Goal: Check status: Check status

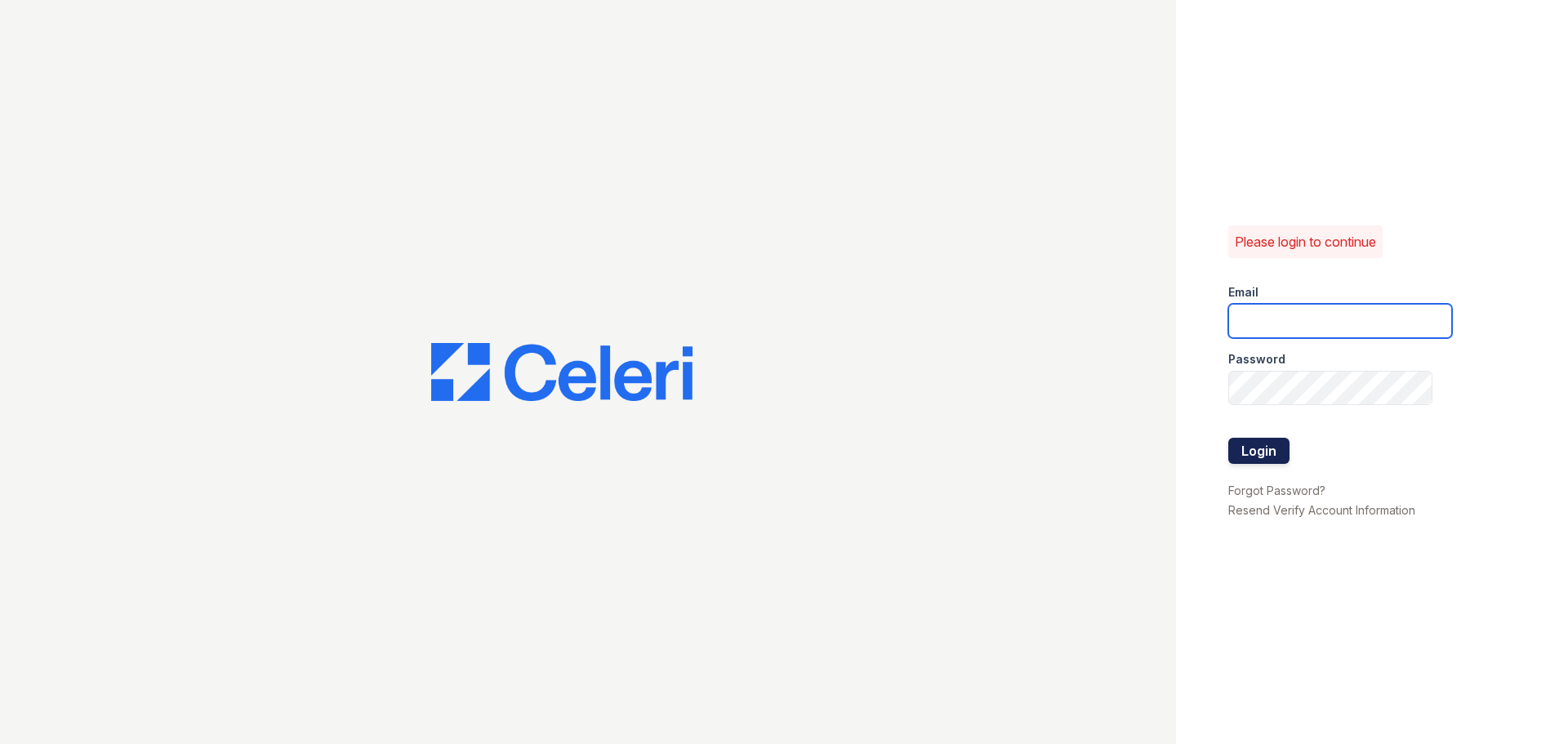
type input "SILVERCREEK.PM@CAFMANAGEMENT.COM"
click at [1249, 459] on button "Login" at bounding box center [1259, 450] width 61 height 26
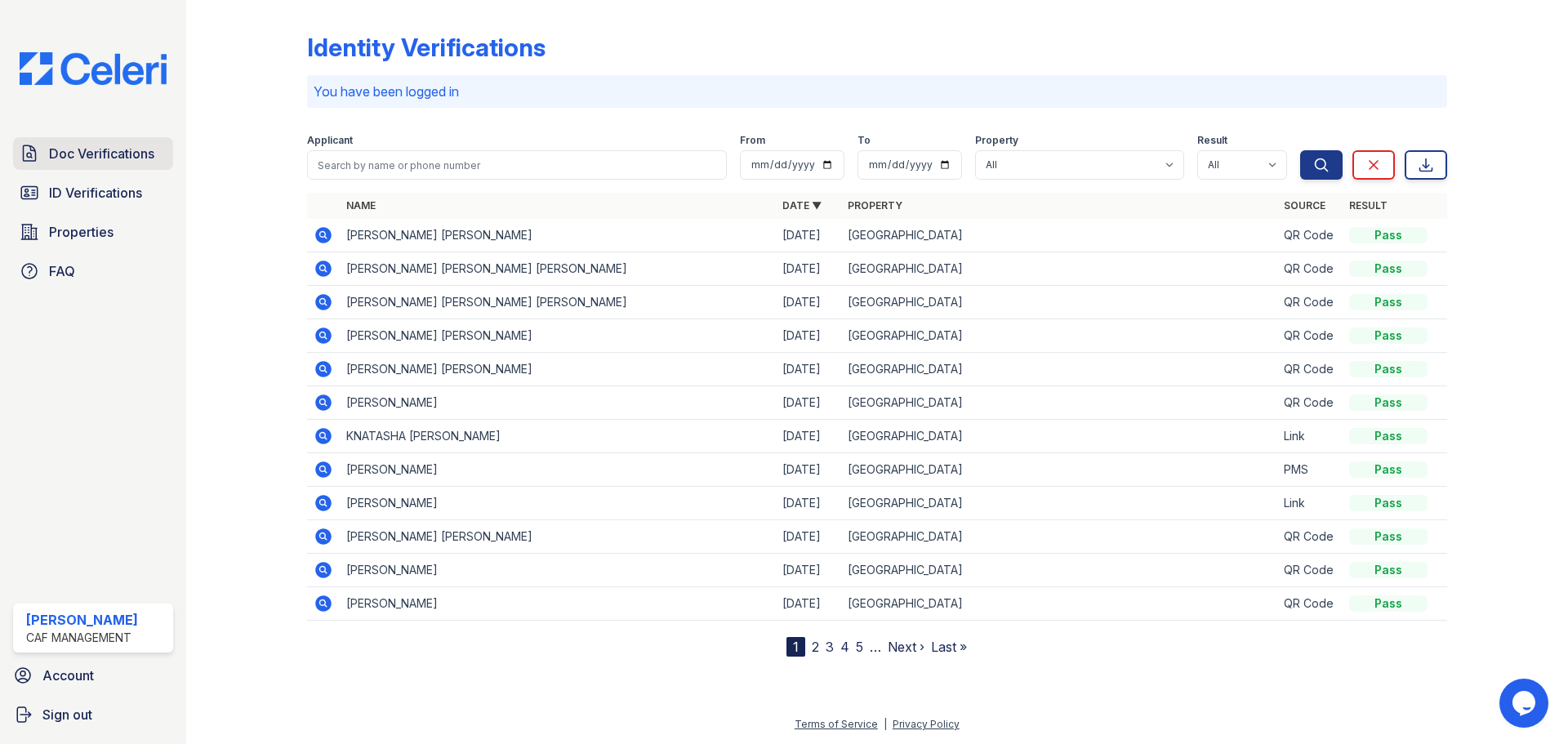
click at [42, 152] on link "Doc Verifications" at bounding box center [93, 153] width 160 height 32
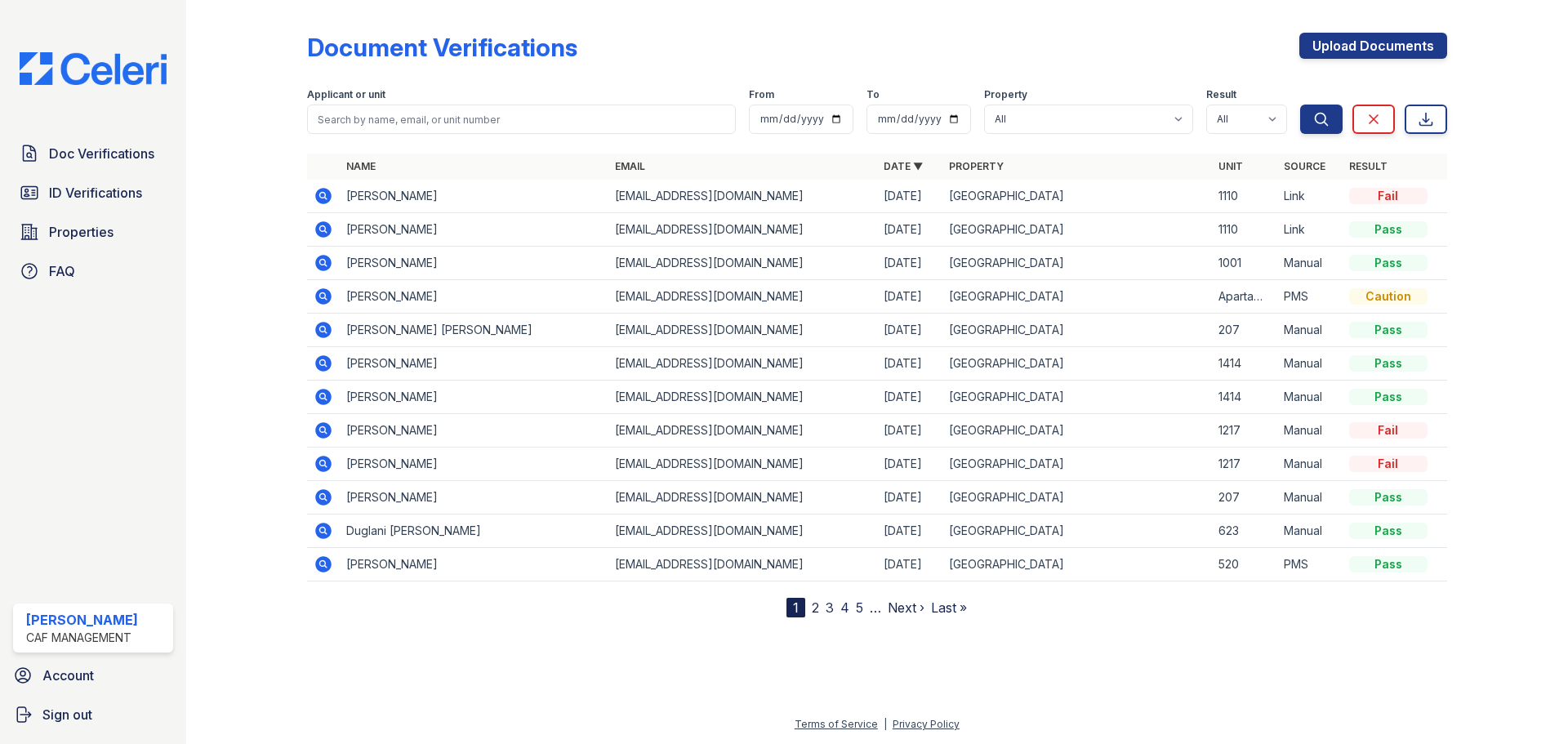
click at [314, 190] on icon at bounding box center [323, 196] width 20 height 20
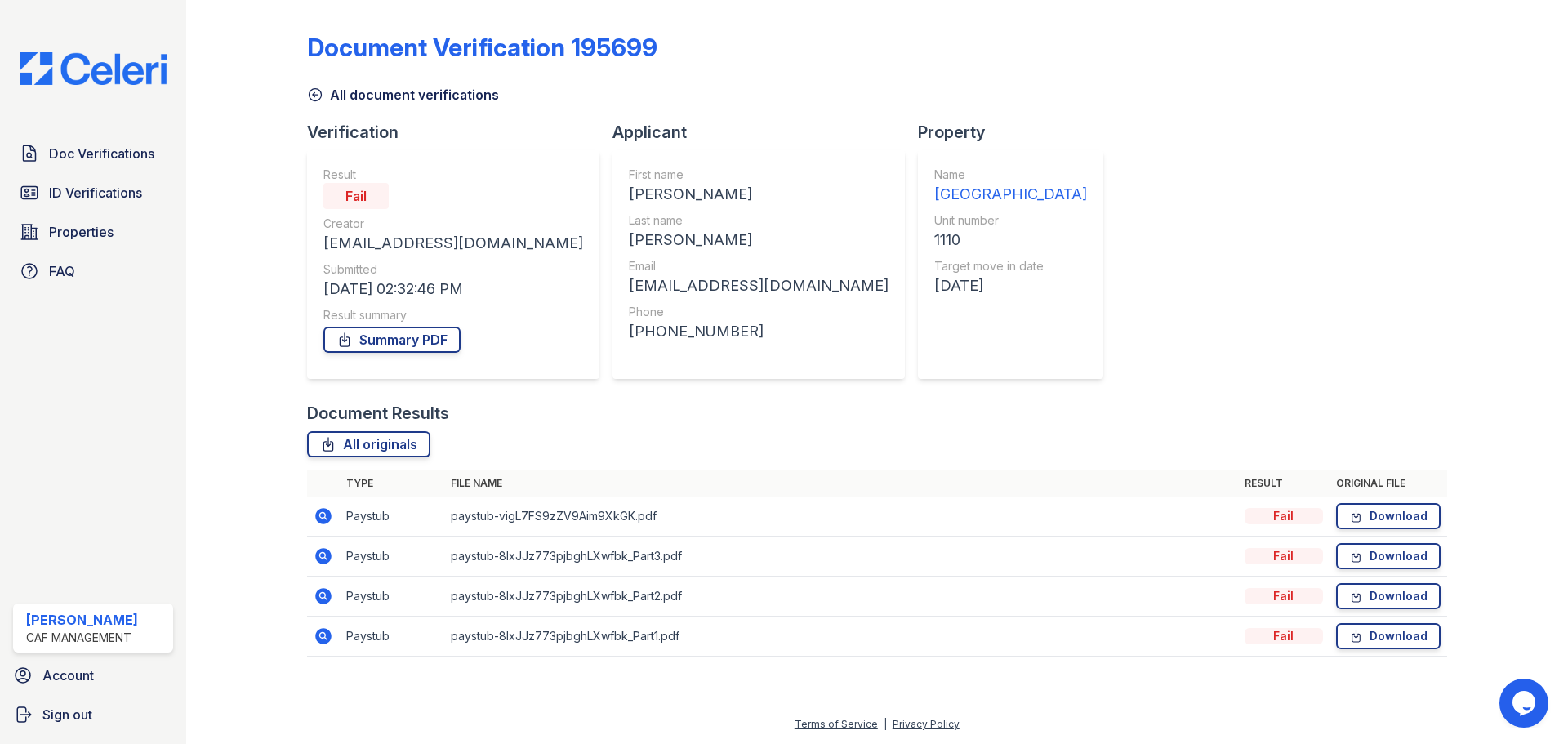
click at [323, 518] on icon at bounding box center [323, 516] width 16 height 16
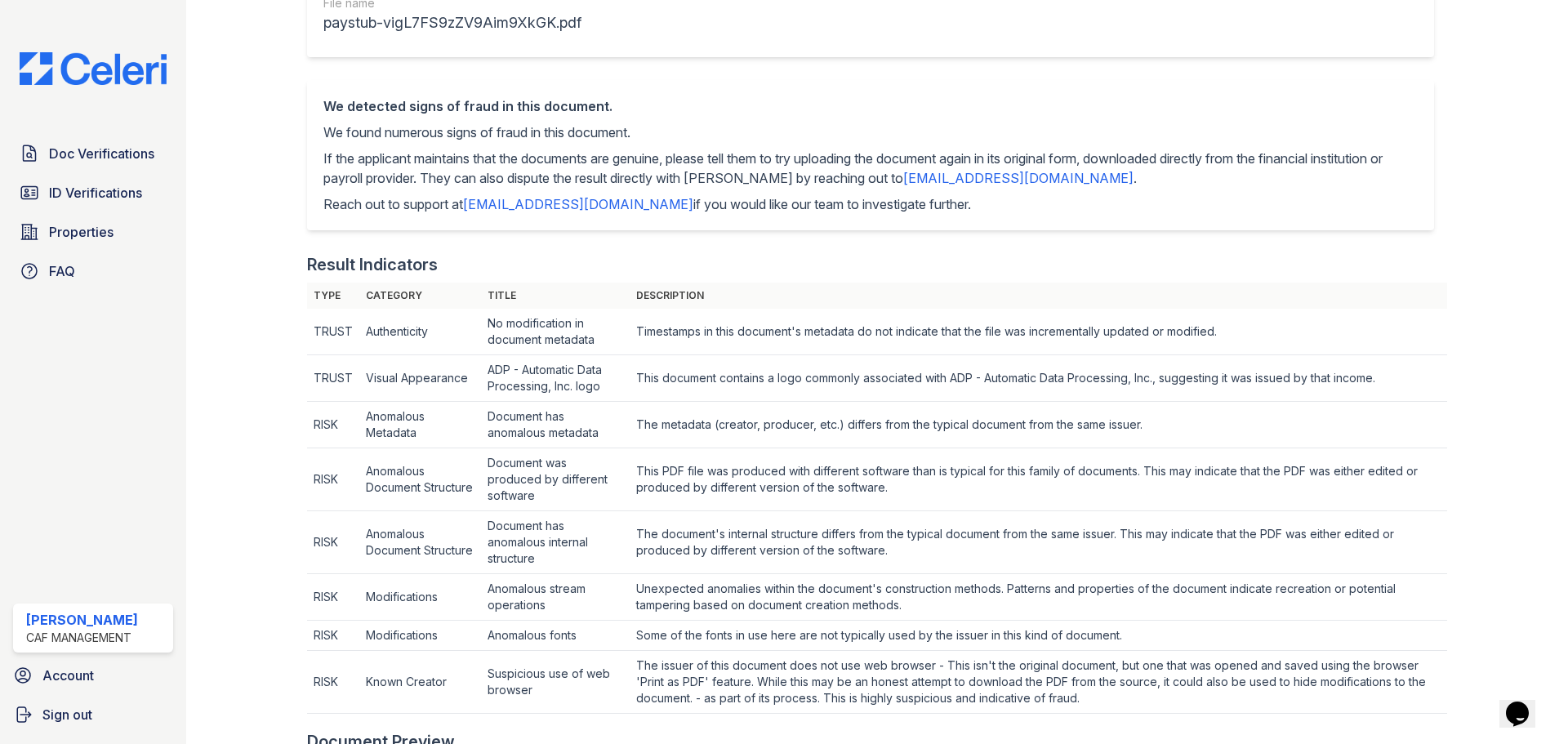
scroll to position [304, 0]
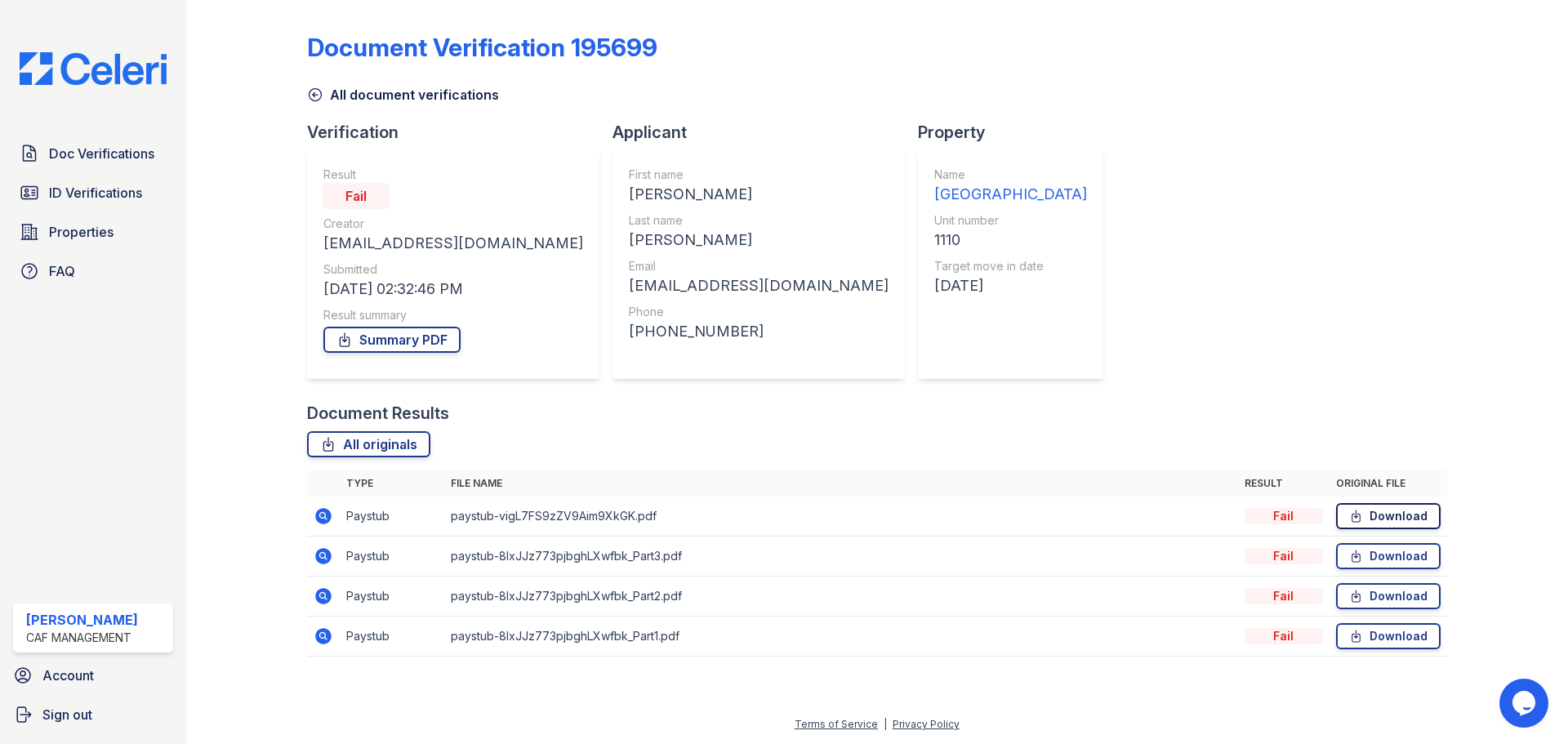
click at [1403, 523] on link "Download" at bounding box center [1388, 516] width 105 height 26
click at [131, 160] on span "Doc Verifications" at bounding box center [102, 154] width 106 height 20
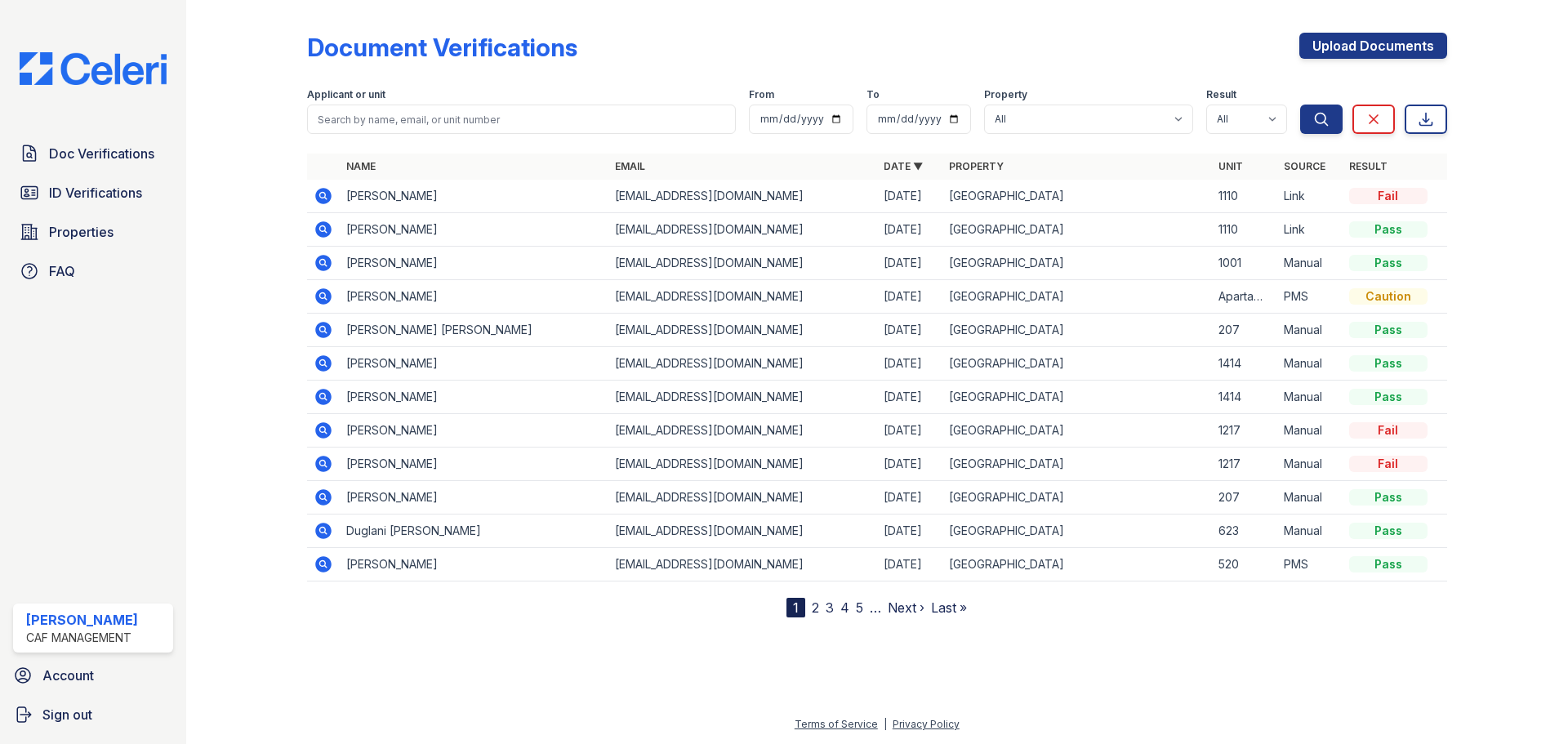
click at [322, 199] on icon at bounding box center [323, 196] width 16 height 16
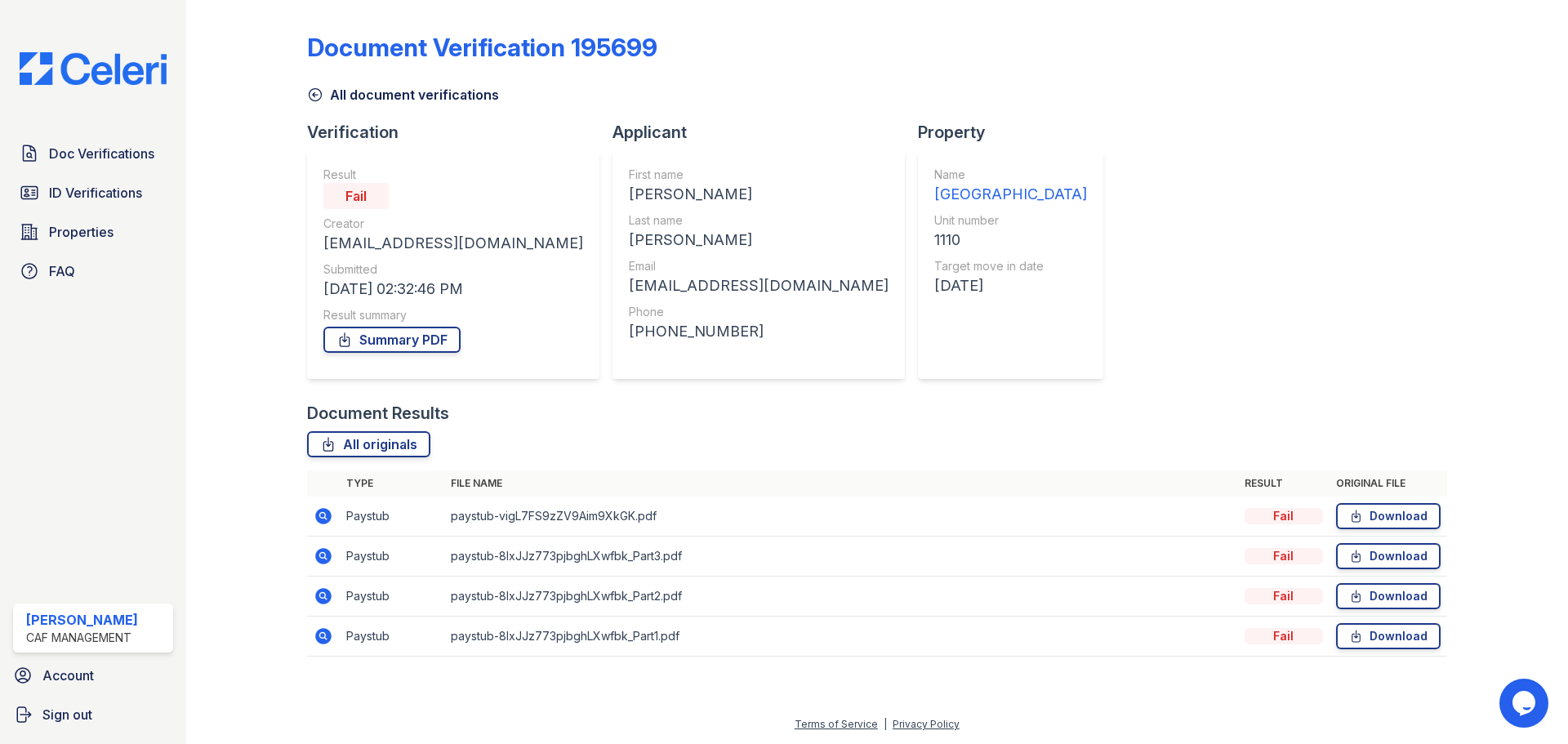
drag, startPoint x: 324, startPoint y: 517, endPoint x: 649, endPoint y: 536, distance: 325.6
click at [324, 518] on icon at bounding box center [323, 516] width 20 height 20
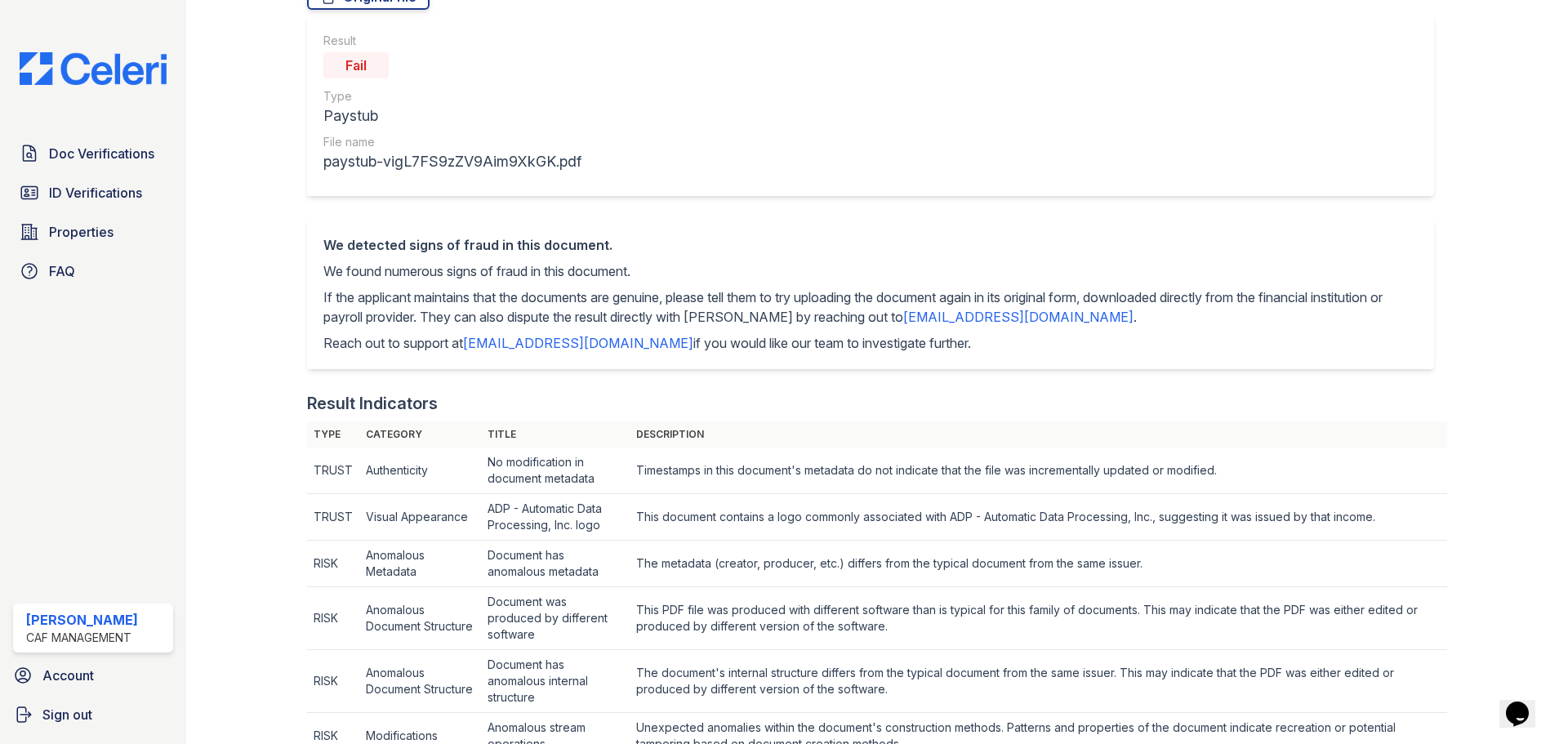
scroll to position [141, 0]
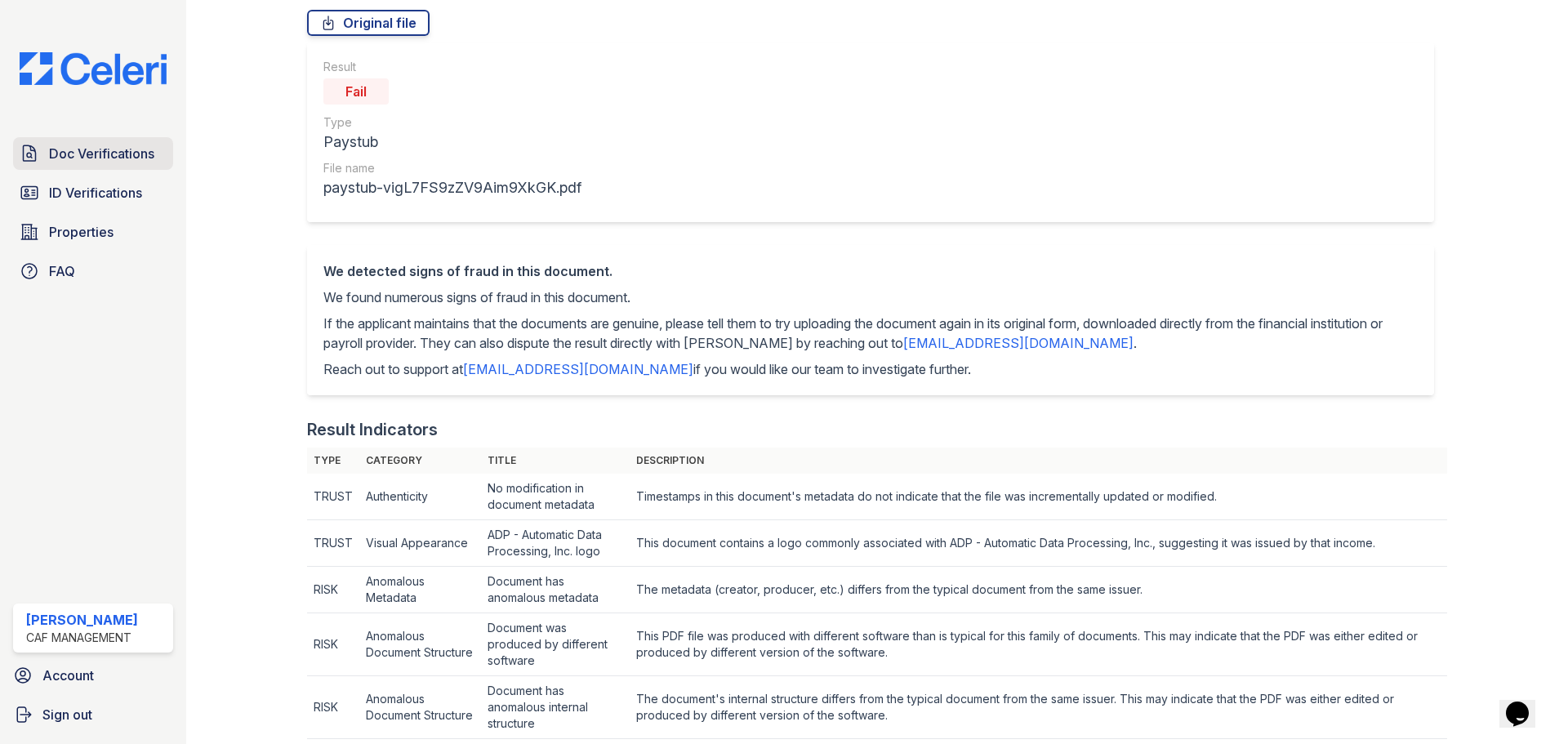
click at [57, 165] on link "Doc Verifications" at bounding box center [93, 153] width 160 height 32
click at [76, 193] on span "ID Verifications" at bounding box center [96, 192] width 93 height 20
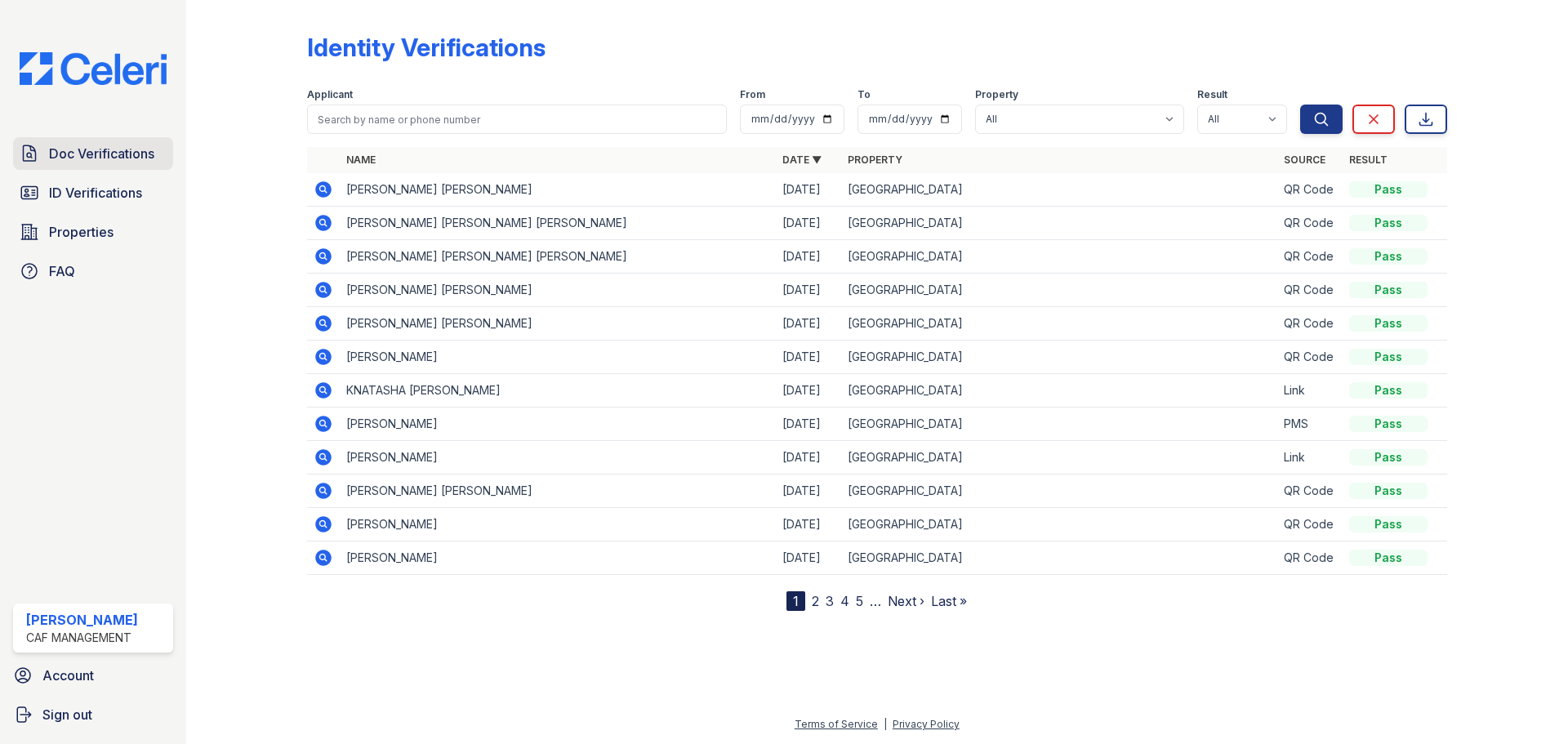
click at [53, 138] on link "Doc Verifications" at bounding box center [93, 153] width 160 height 32
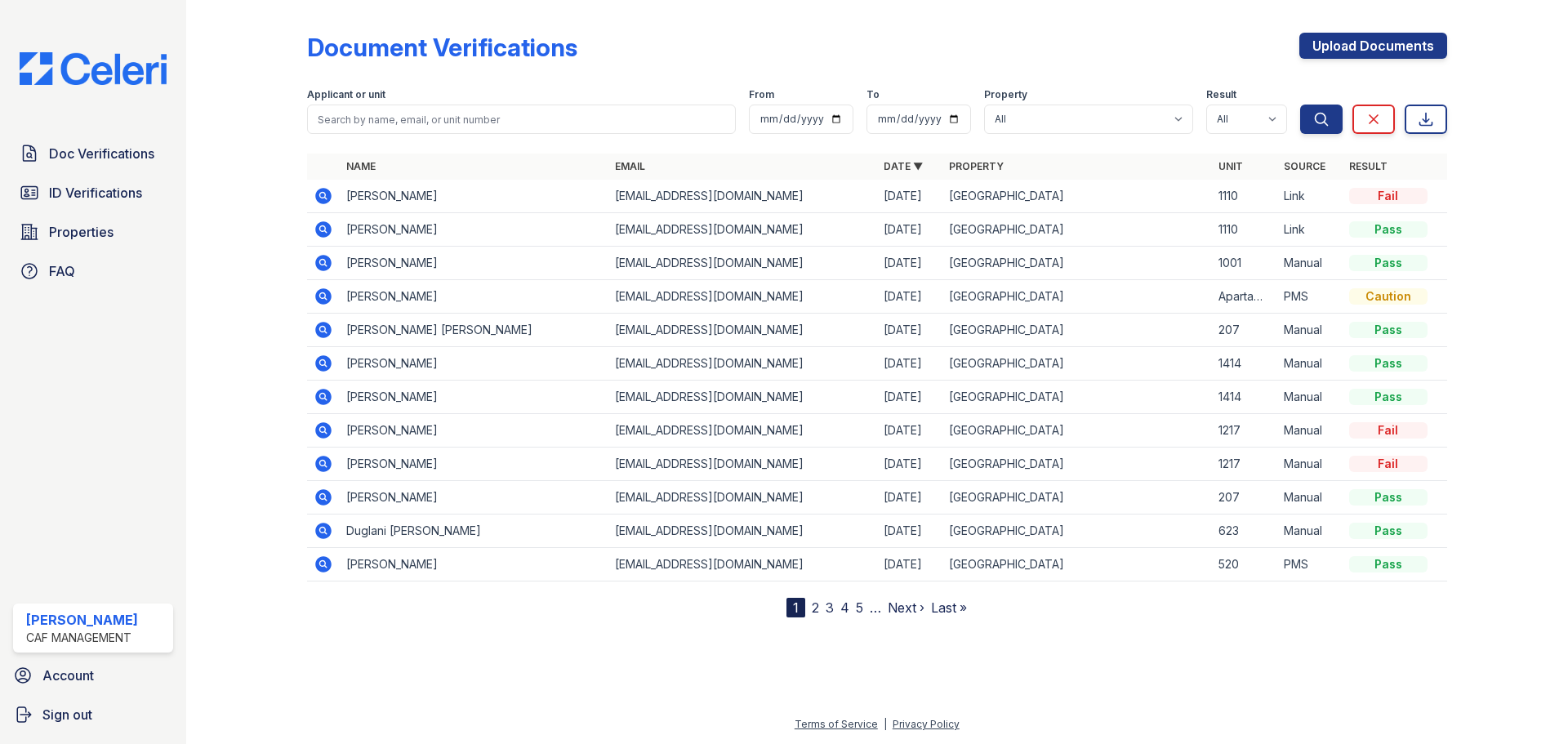
click at [323, 230] on icon at bounding box center [321, 228] width 4 height 4
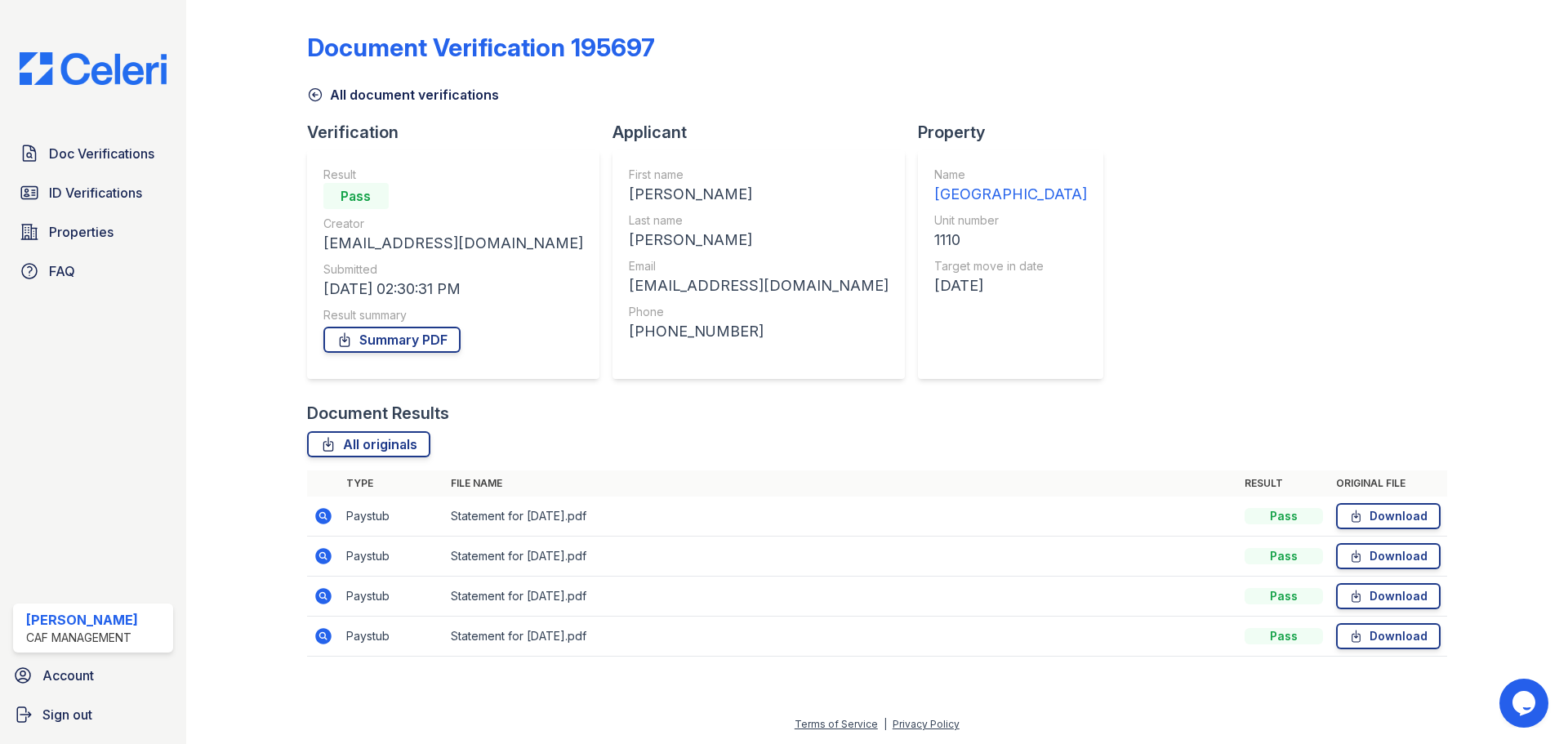
click at [317, 513] on icon at bounding box center [323, 516] width 16 height 16
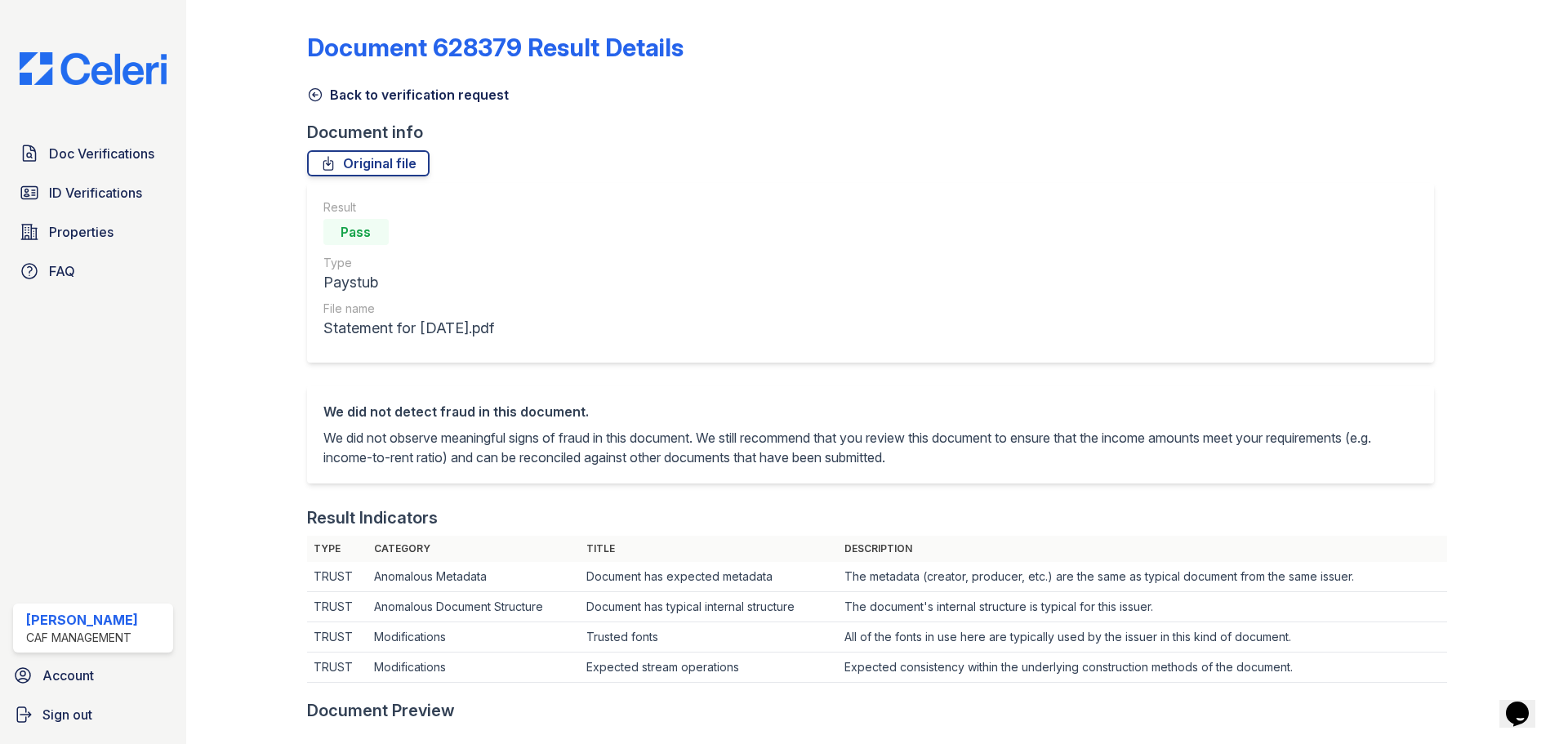
click at [321, 96] on icon at bounding box center [315, 95] width 16 height 16
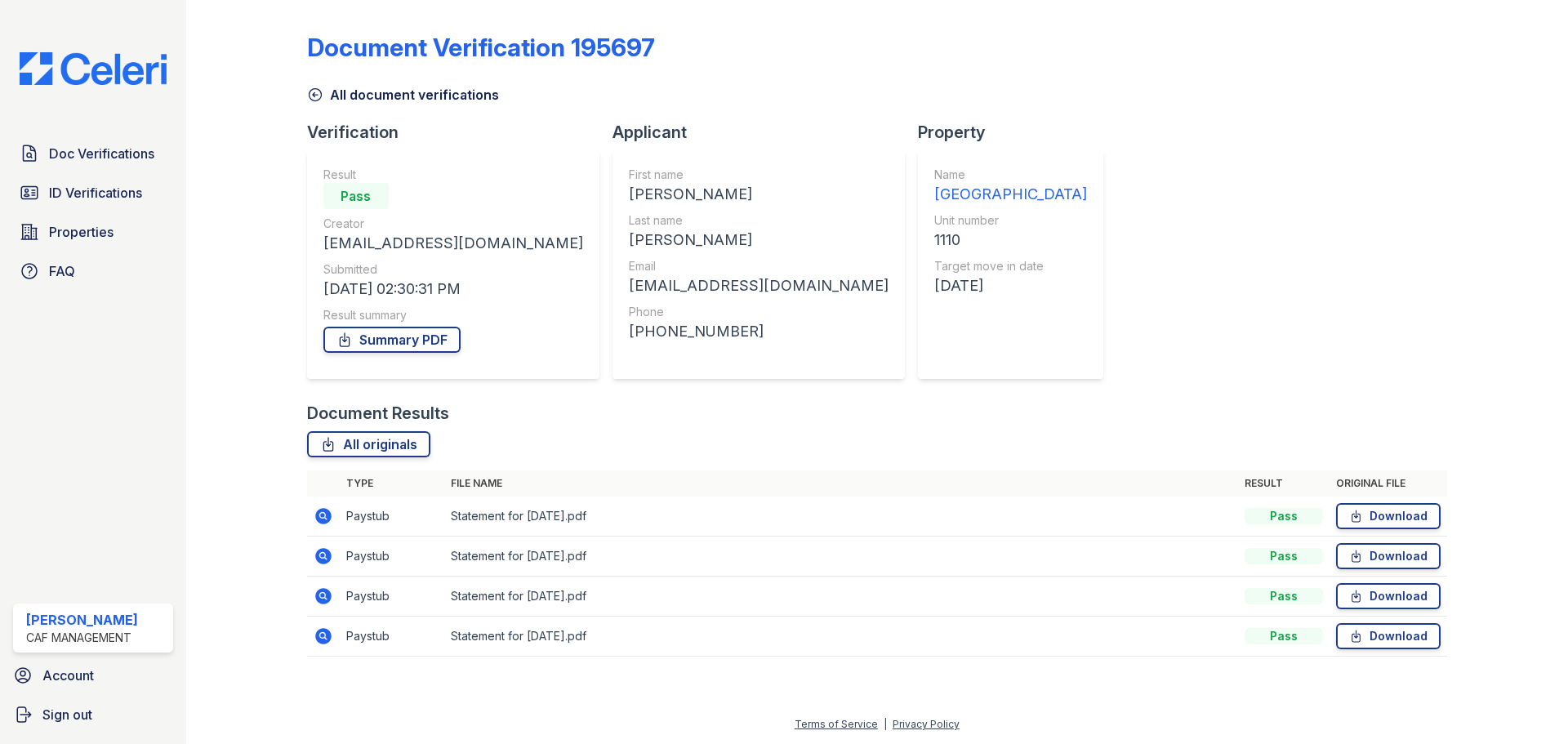
click at [326, 560] on icon at bounding box center [323, 556] width 16 height 16
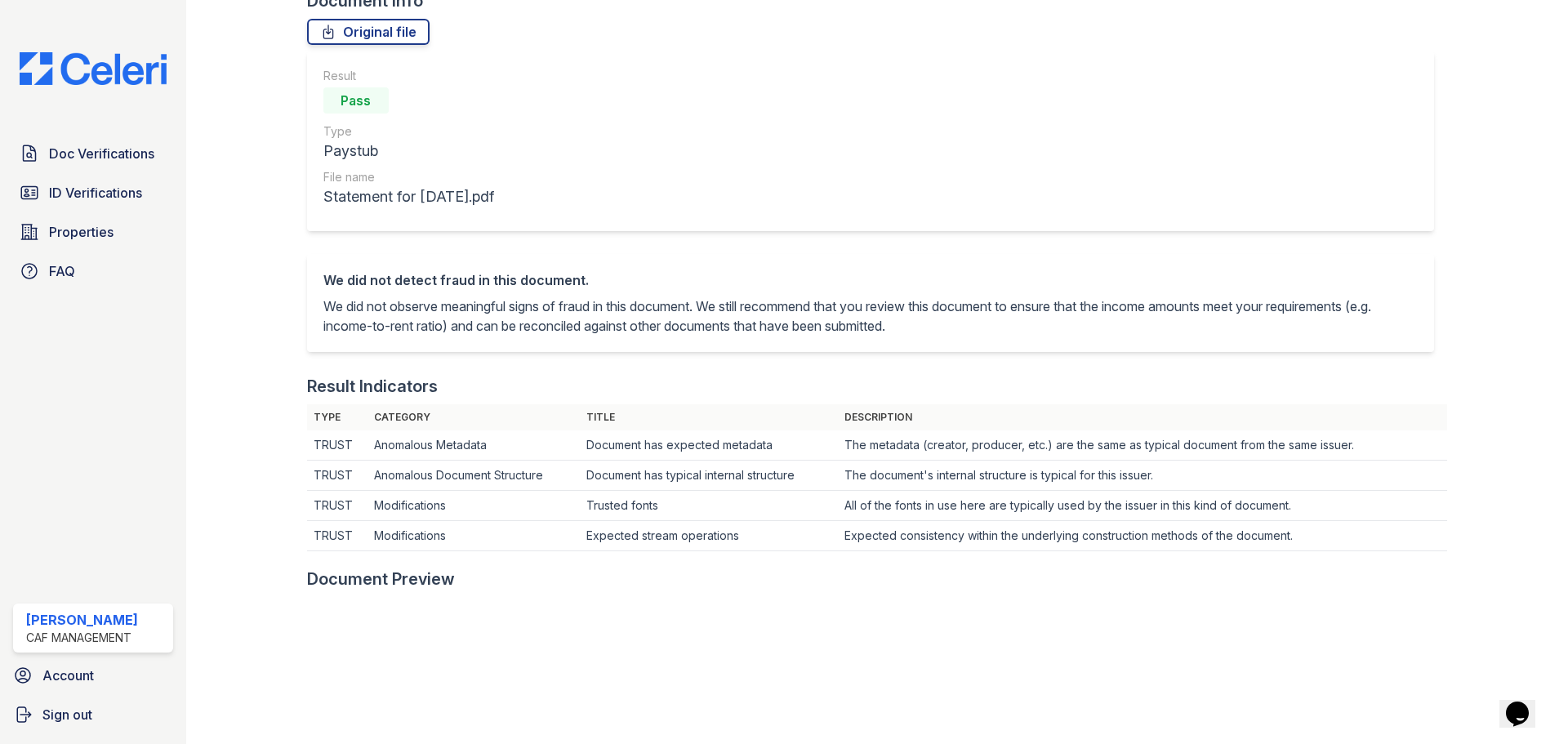
scroll to position [131, 0]
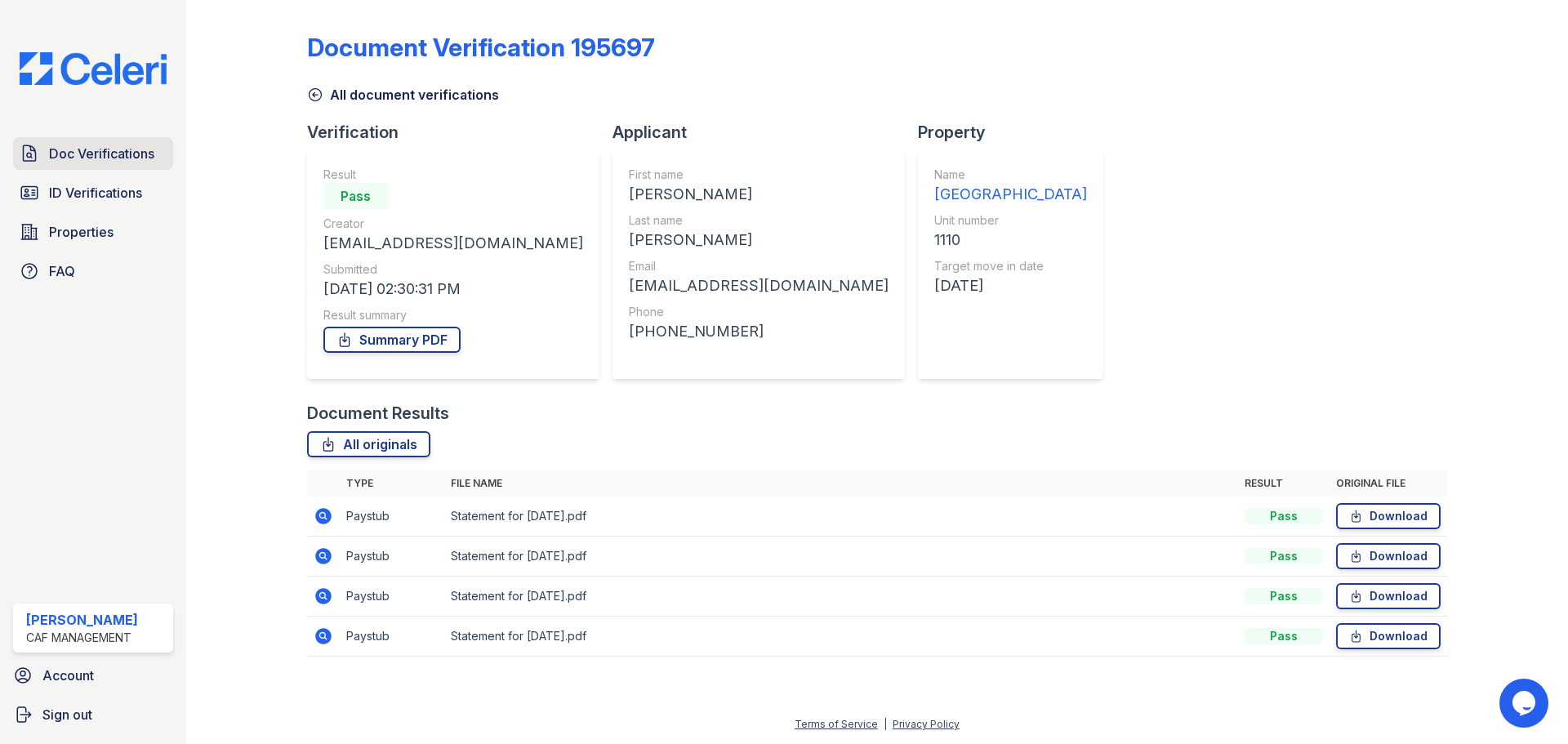
click at [119, 150] on span "Doc Verifications" at bounding box center [102, 154] width 106 height 20
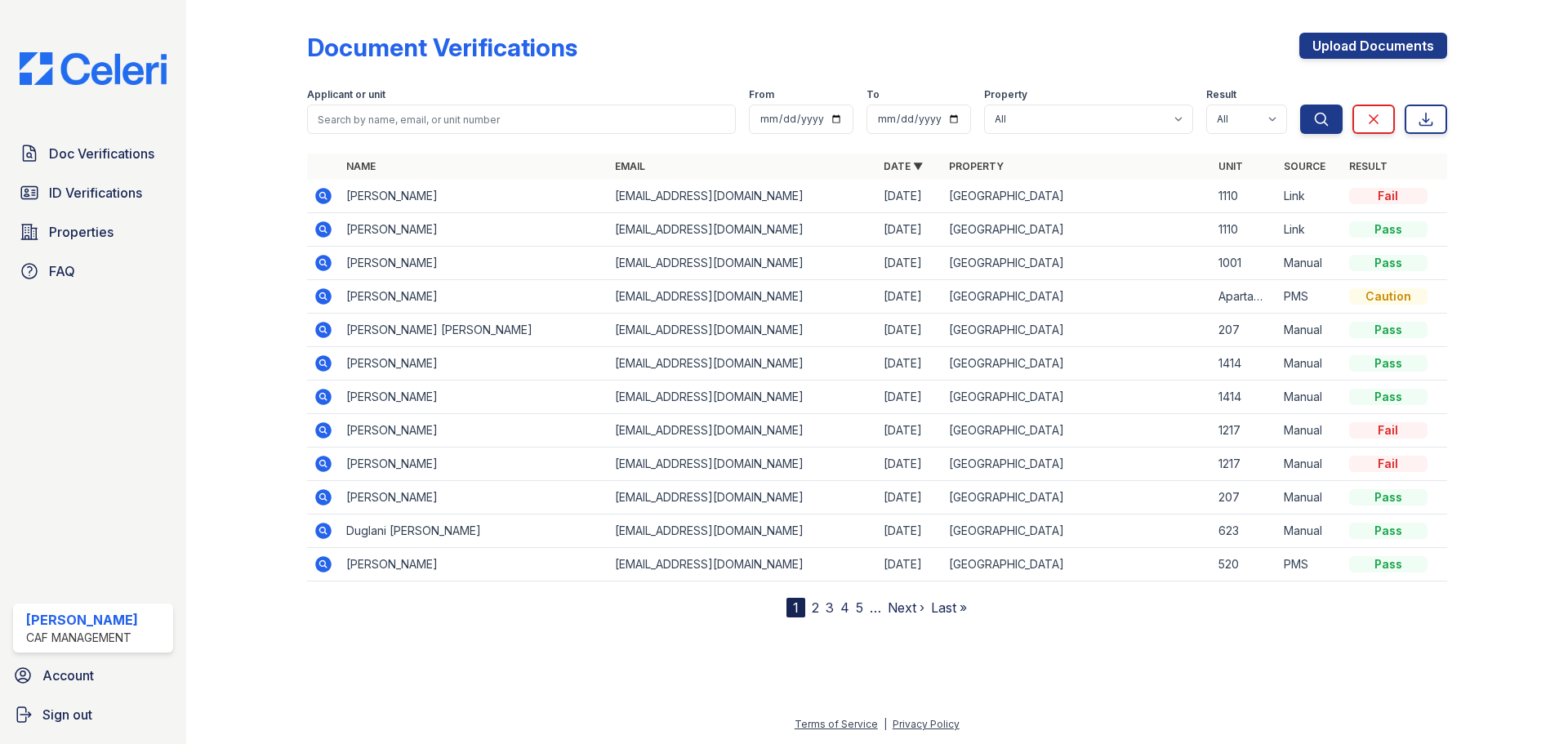
click at [319, 197] on icon at bounding box center [323, 196] width 16 height 16
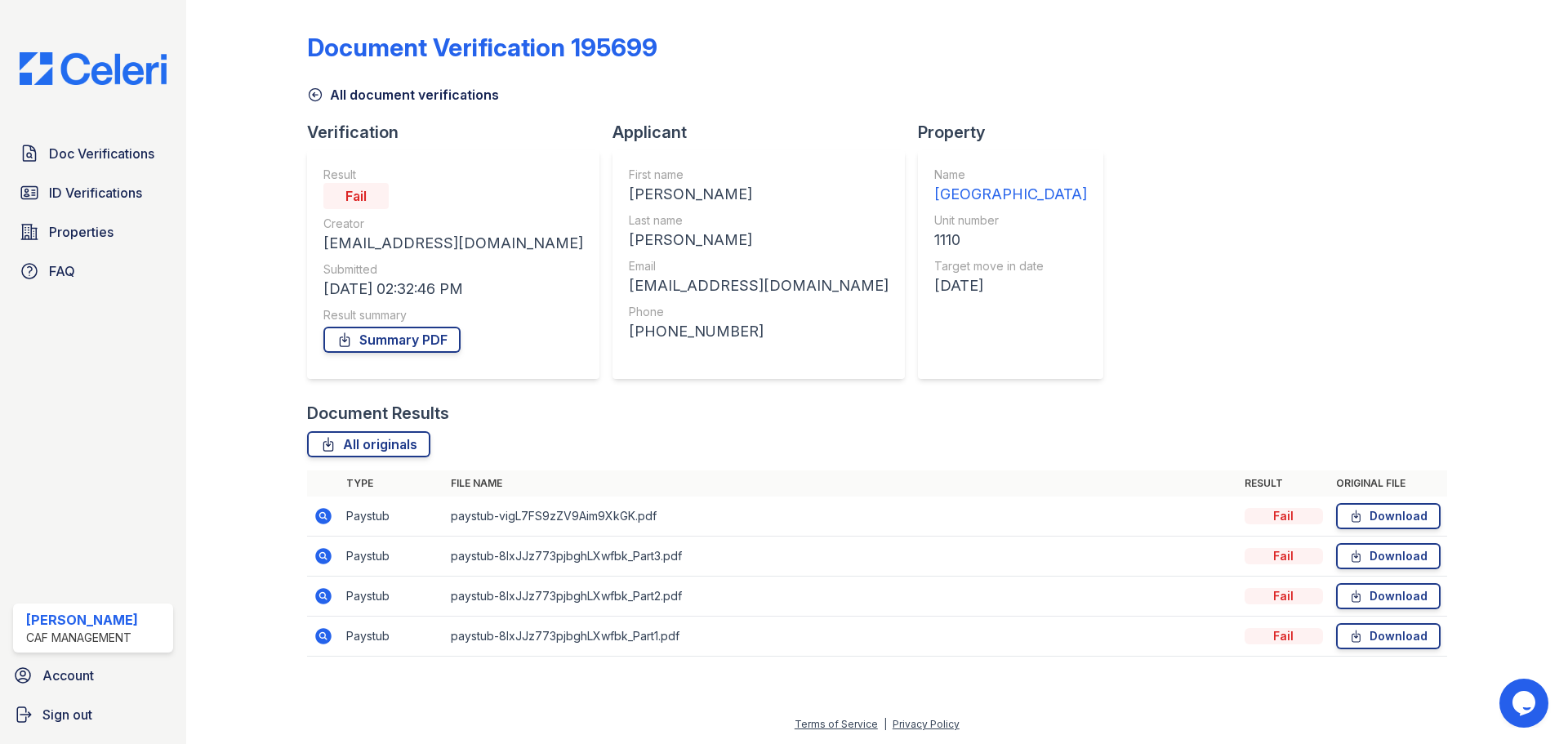
click at [332, 553] on icon at bounding box center [323, 556] width 20 height 20
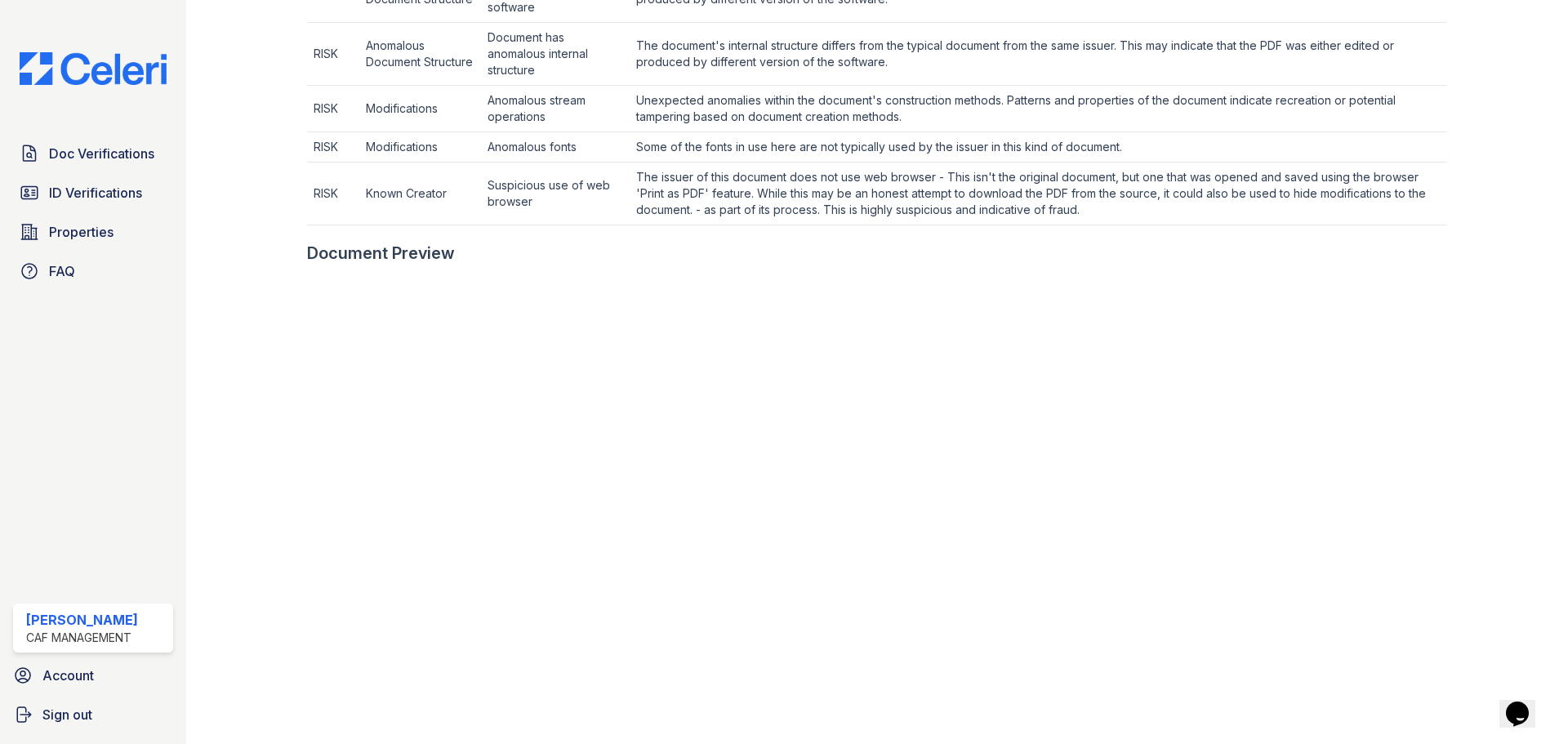
scroll to position [630, 0]
